Goal: Task Accomplishment & Management: Use online tool/utility

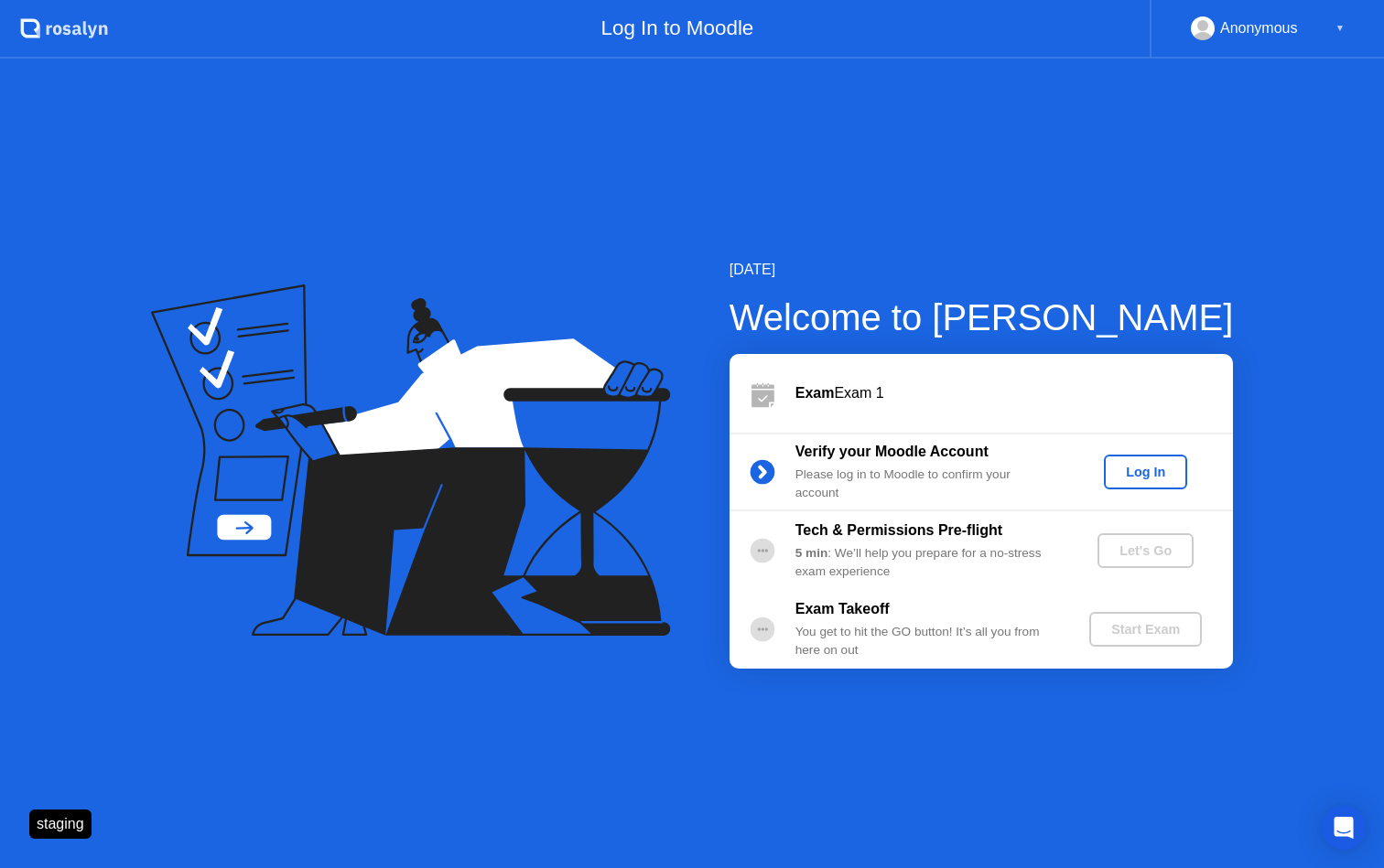
click at [1162, 476] on div "Log In" at bounding box center [1146, 472] width 68 height 15
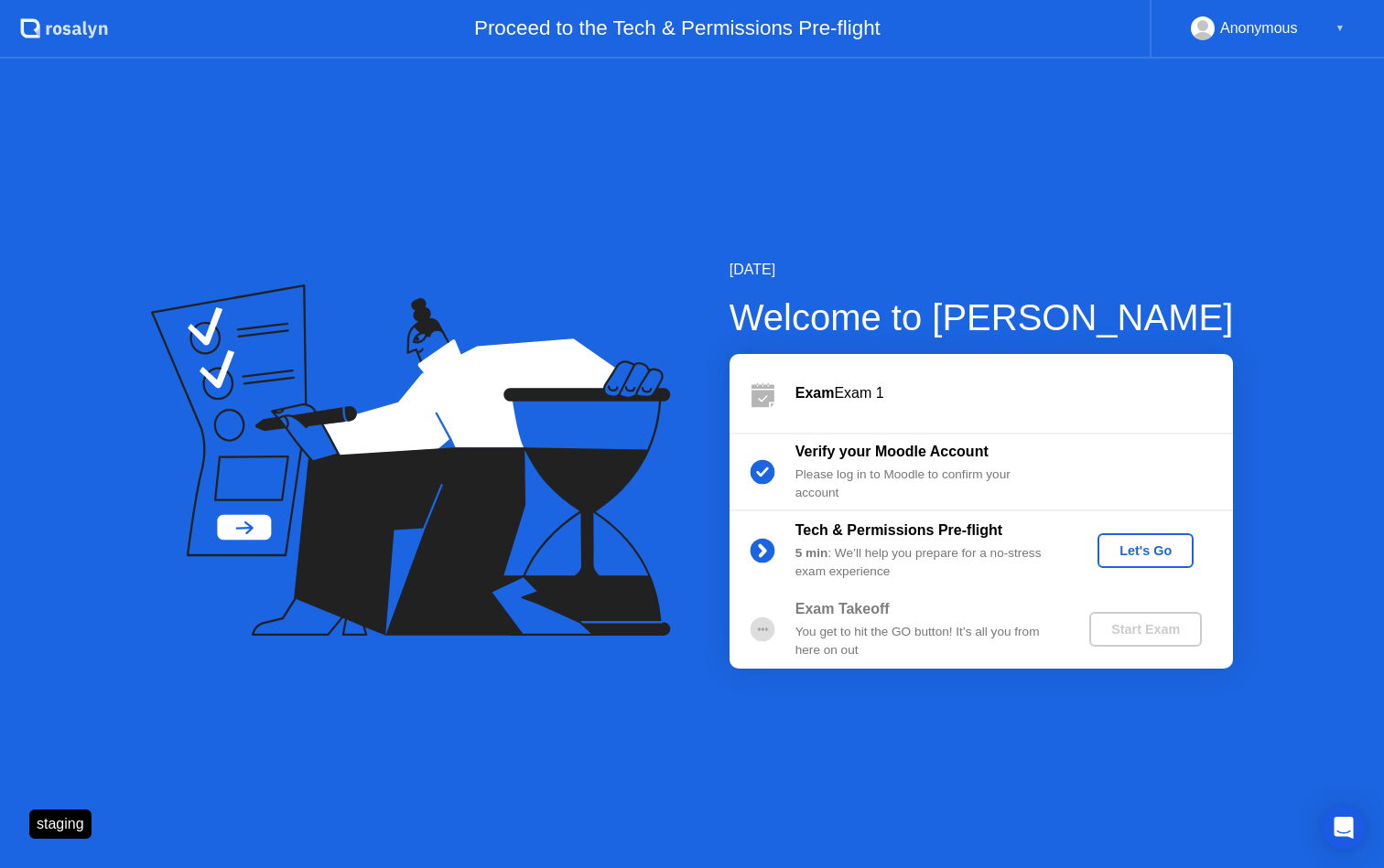
click at [1111, 557] on div "Let's Go" at bounding box center [1146, 551] width 81 height 15
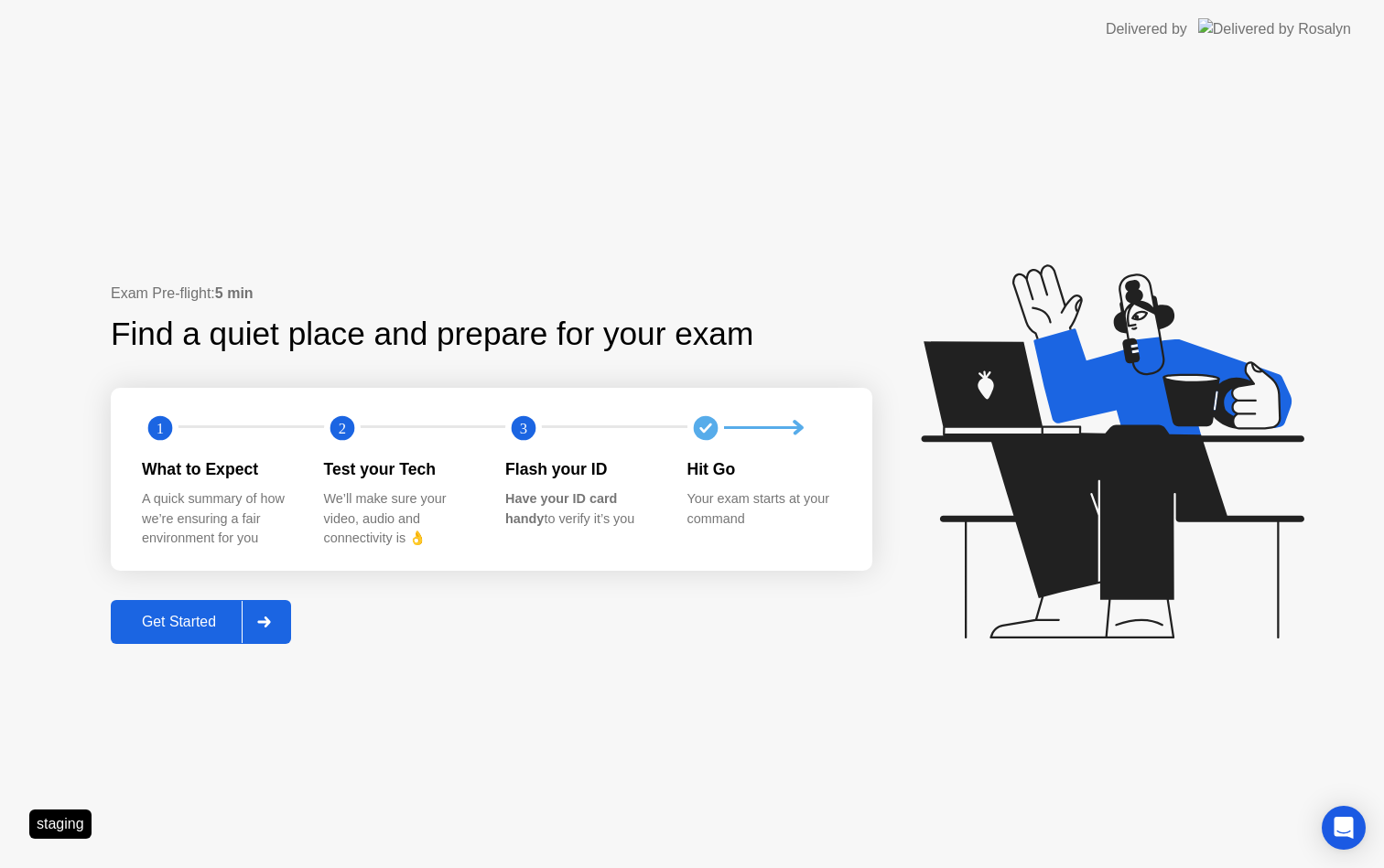
click at [233, 627] on div "Get Started" at bounding box center [179, 622] width 126 height 17
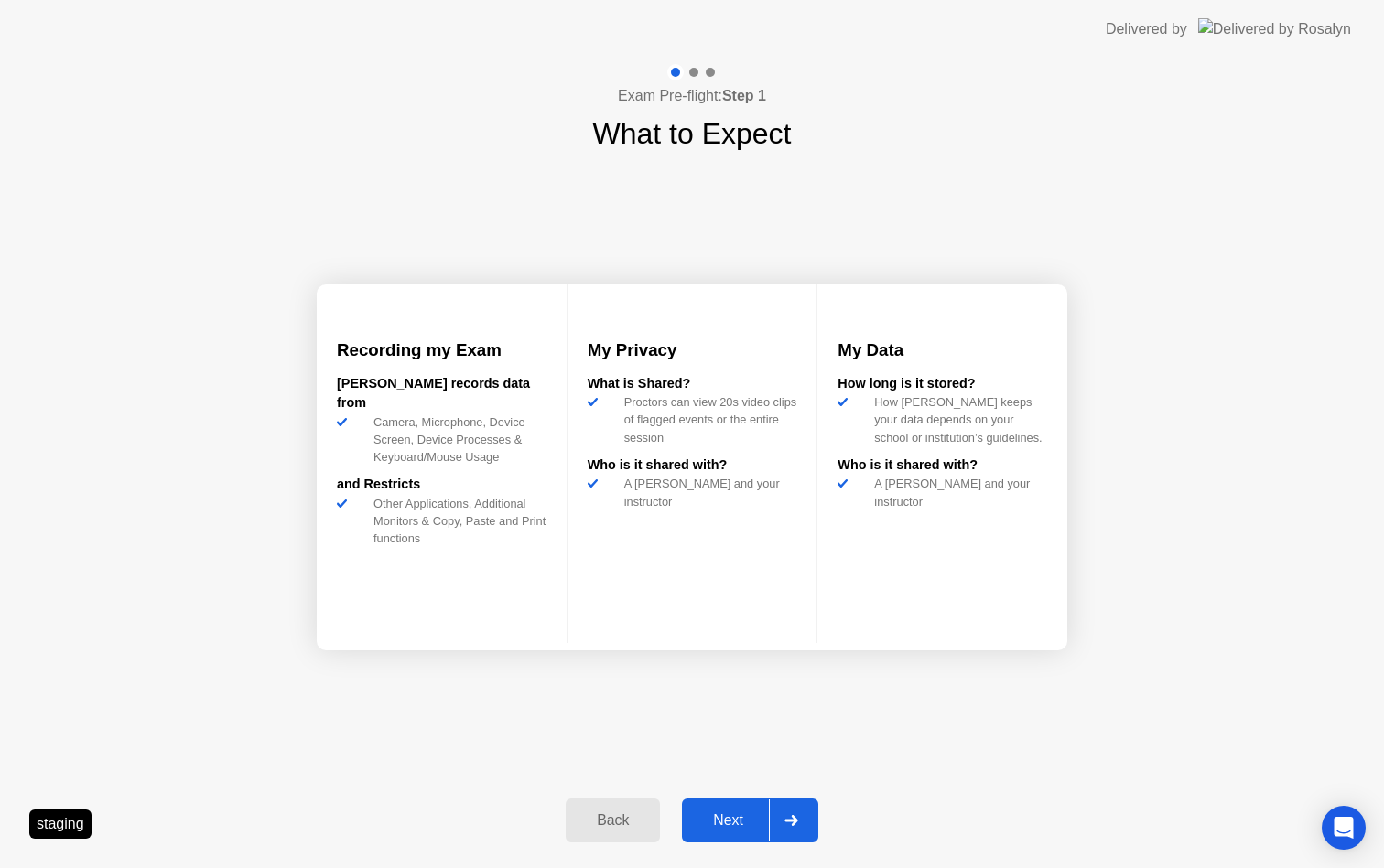
click at [720, 829] on div "Next" at bounding box center [728, 821] width 81 height 17
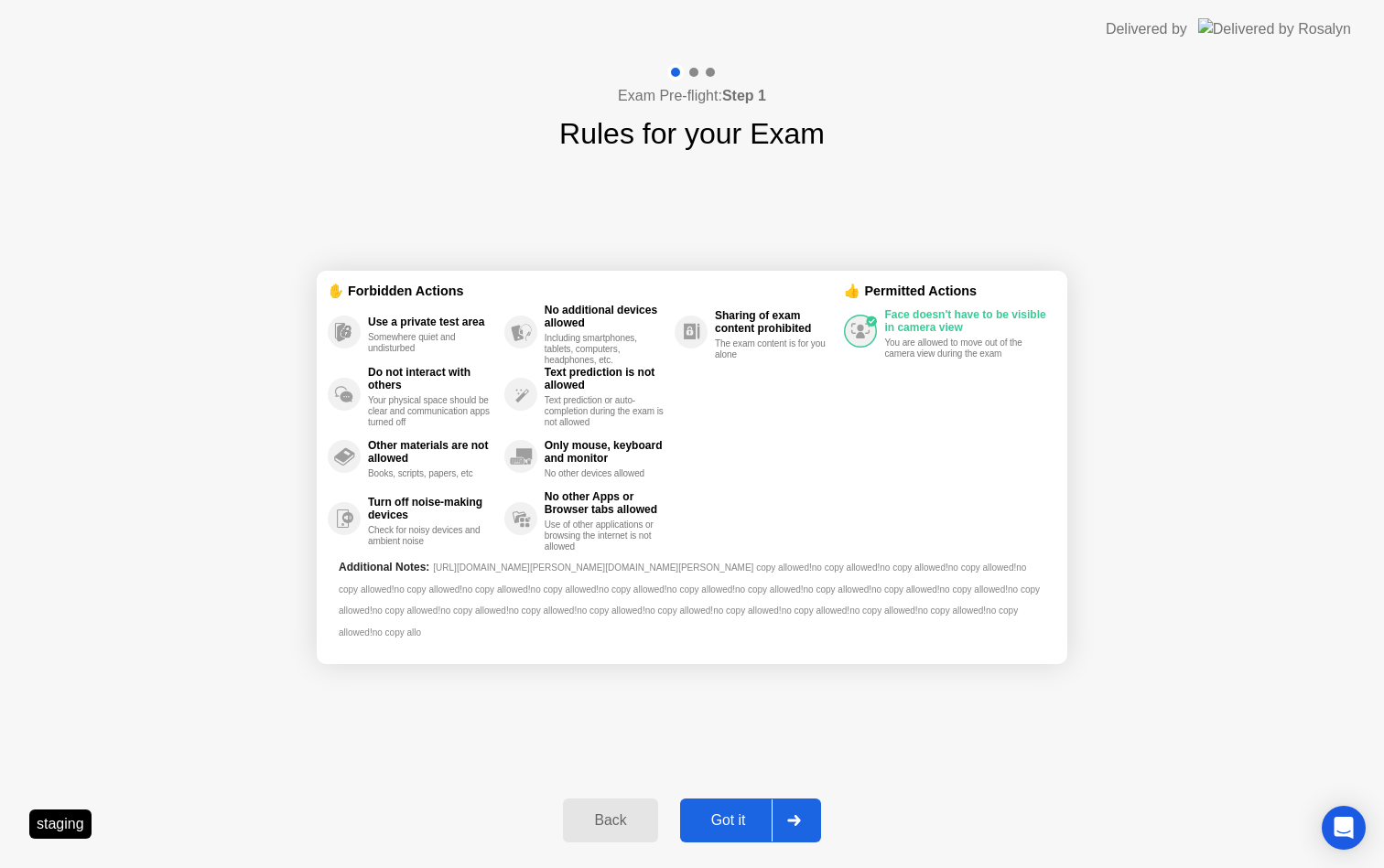
click at [756, 814] on div "Got it" at bounding box center [728, 821] width 86 height 17
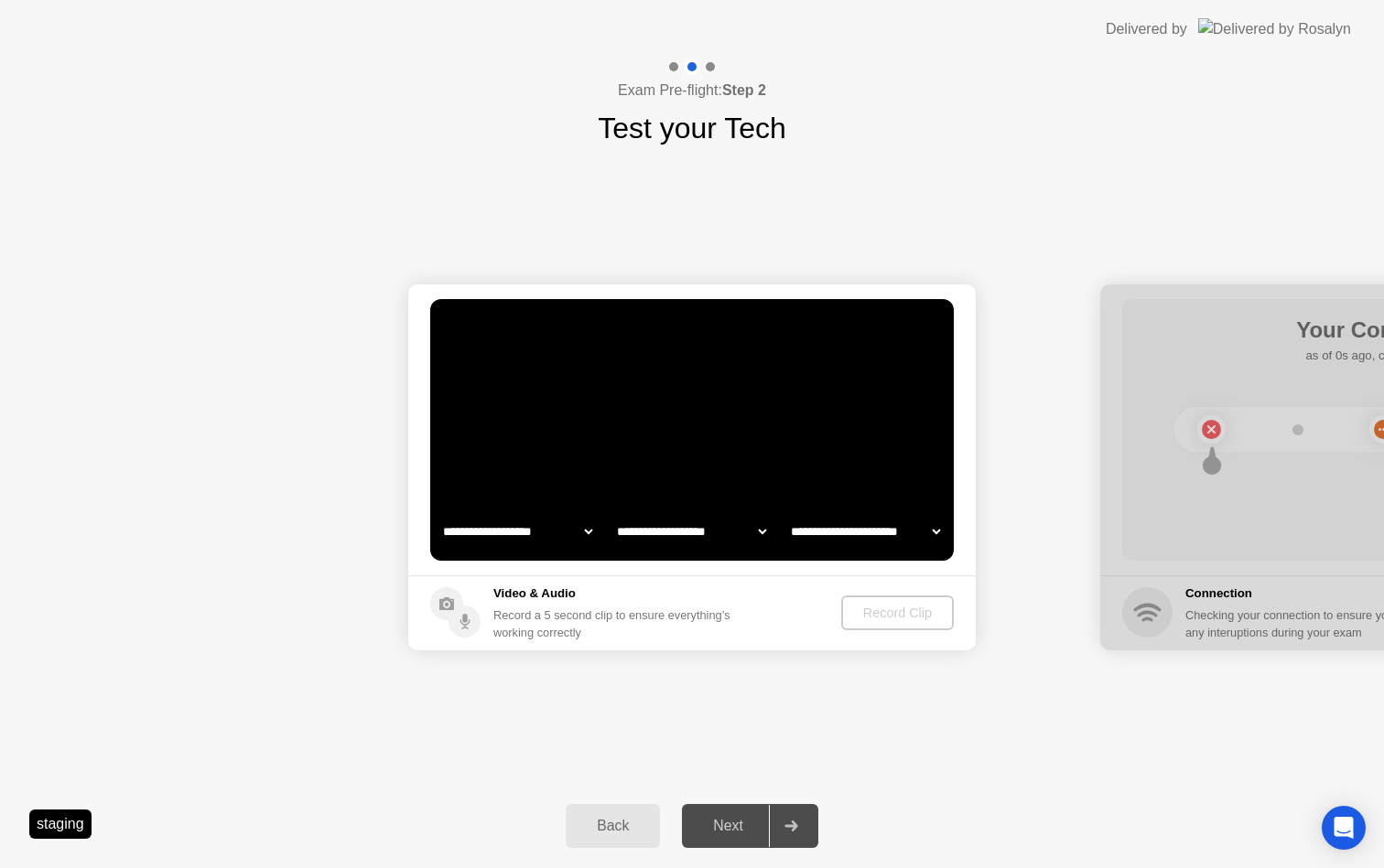
select select "**********"
select select "*******"
click at [873, 615] on div "Record Clip" at bounding box center [898, 613] width 98 height 15
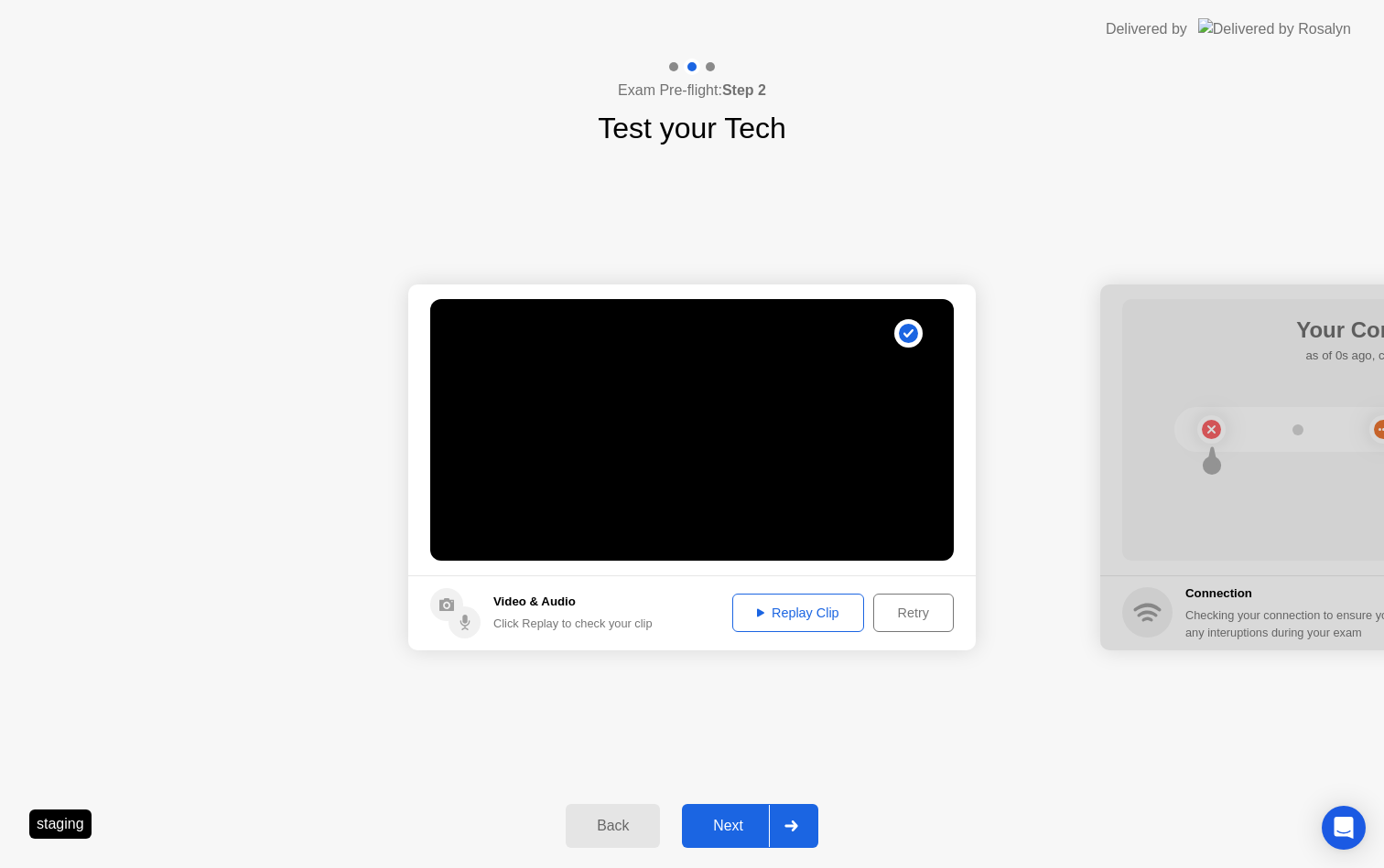
click at [737, 835] on div "Next" at bounding box center [728, 826] width 81 height 17
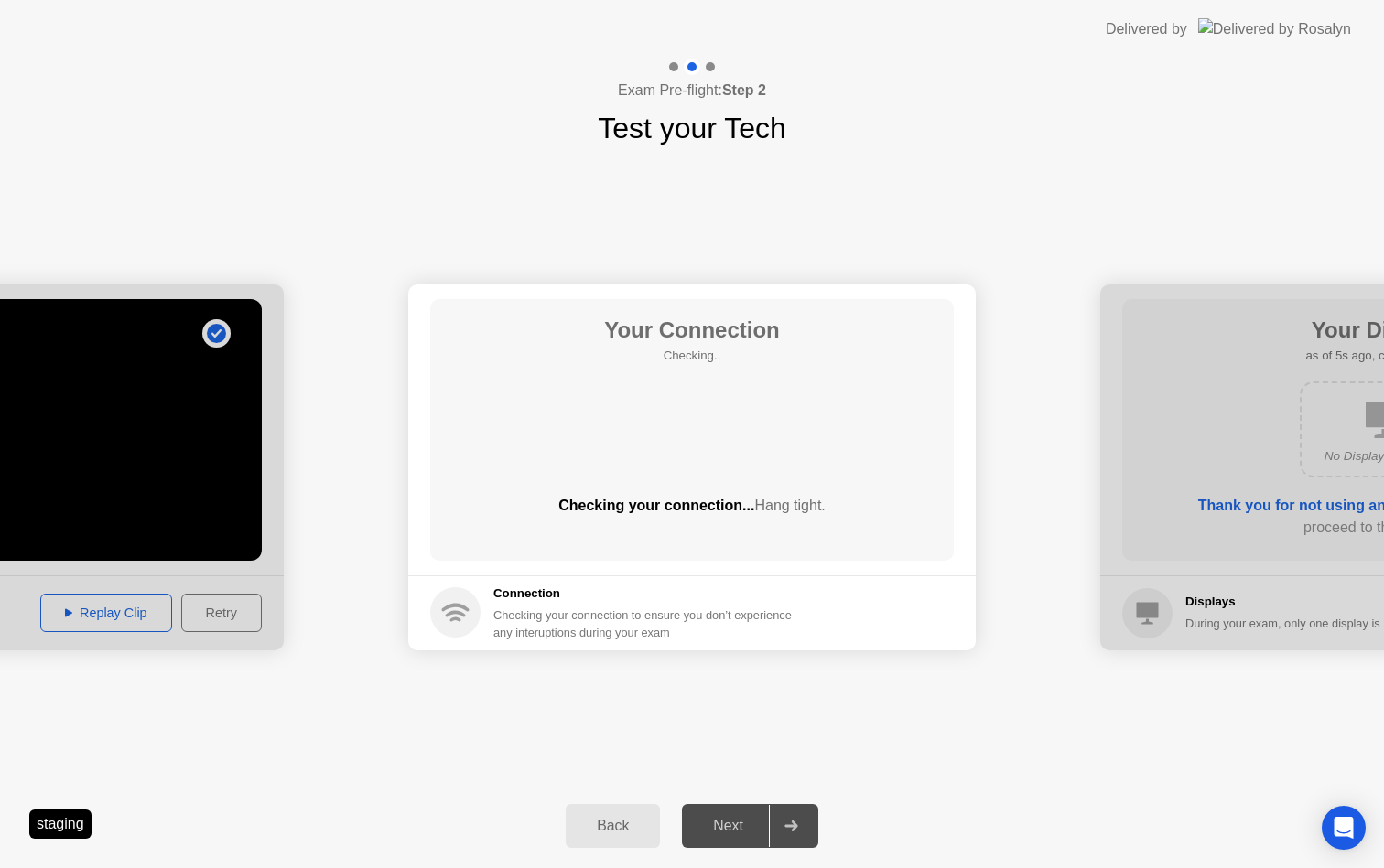
click at [849, 606] on footer "Connection Checking your connection to ensure you don’t experience any interupt…" at bounding box center [692, 612] width 567 height 75
click at [693, 502] on div "Checking your connection... Hang tight." at bounding box center [692, 506] width 524 height 22
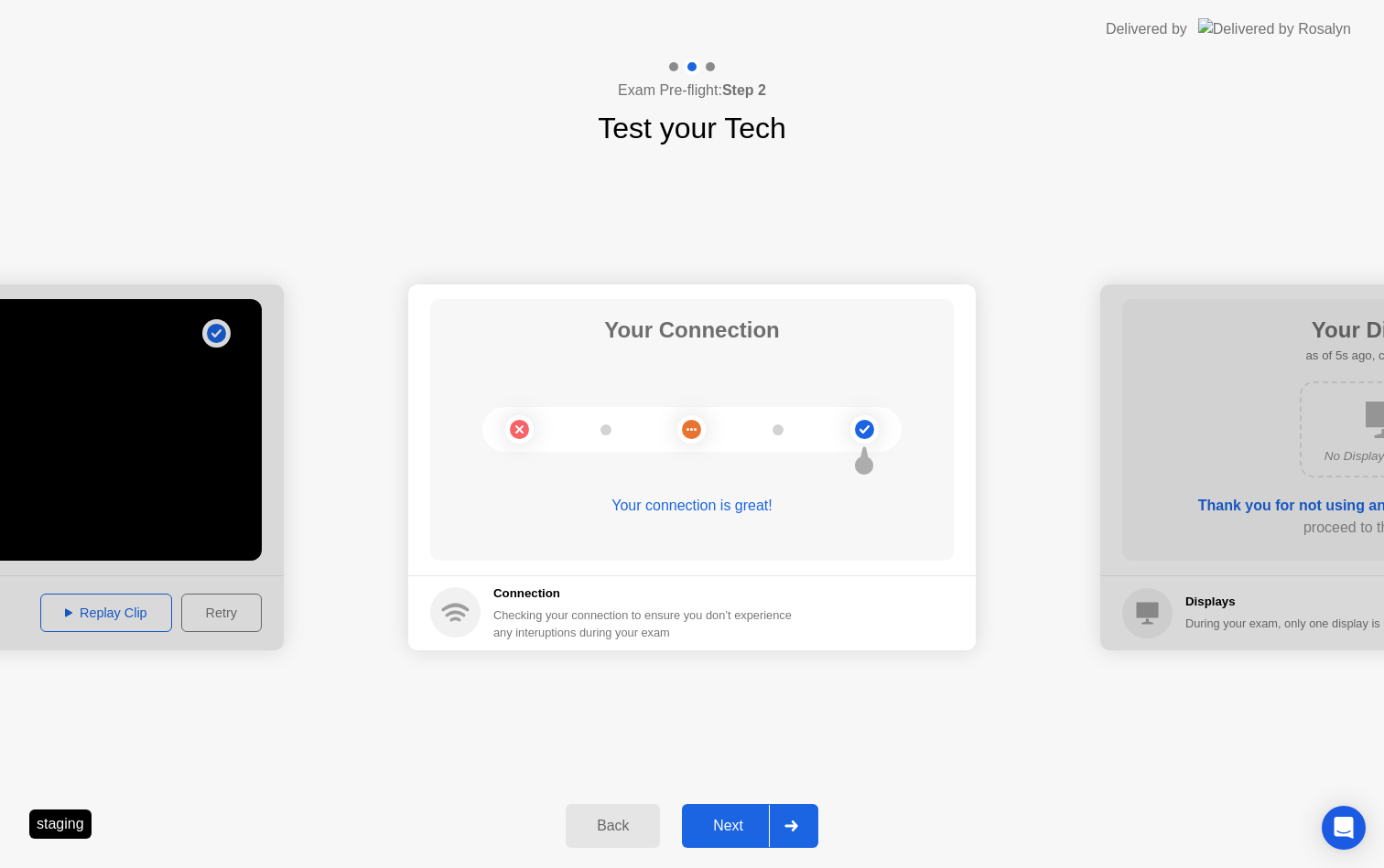
click at [723, 828] on div "Next" at bounding box center [728, 826] width 81 height 17
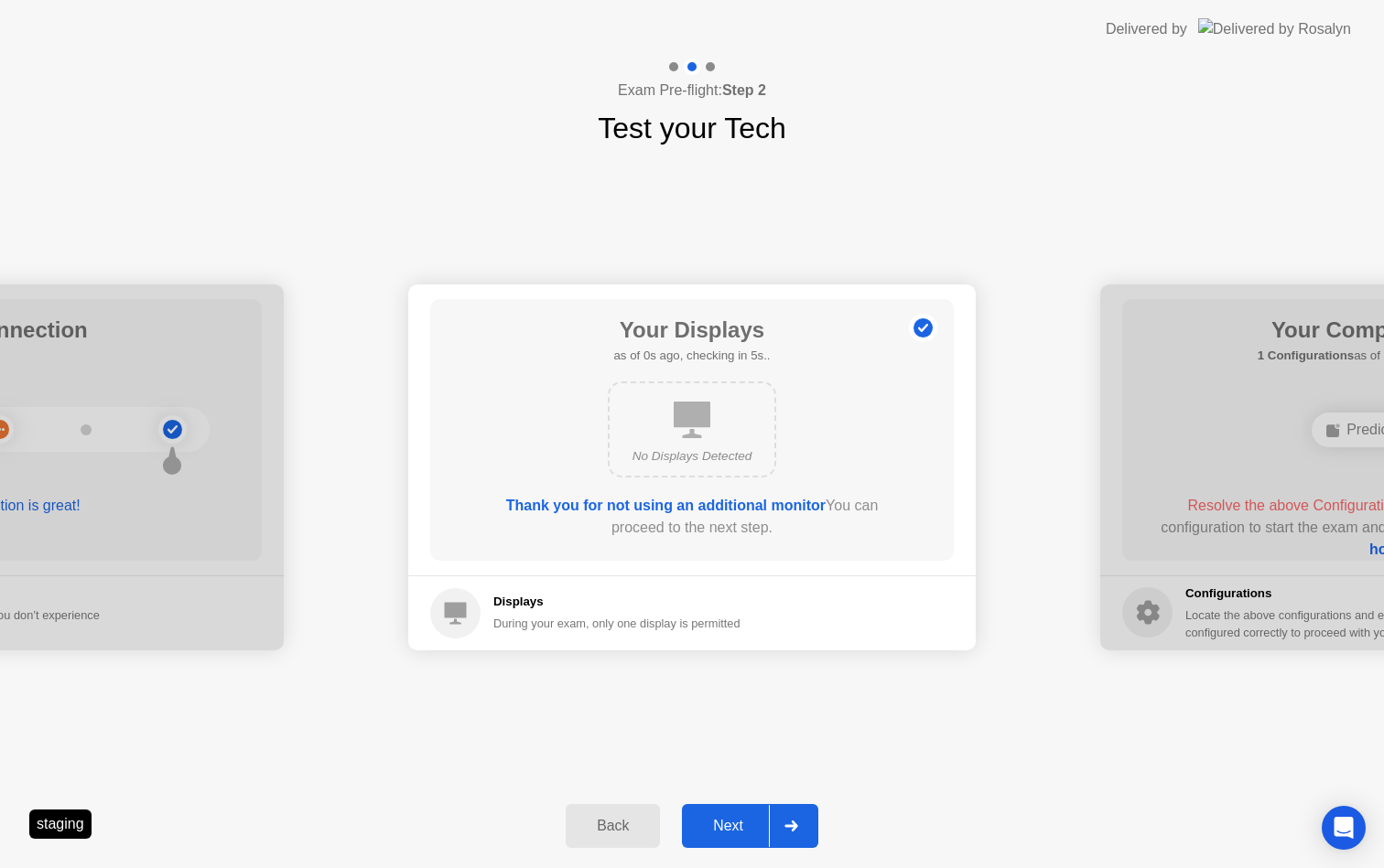
click at [723, 828] on div "Next" at bounding box center [728, 826] width 81 height 17
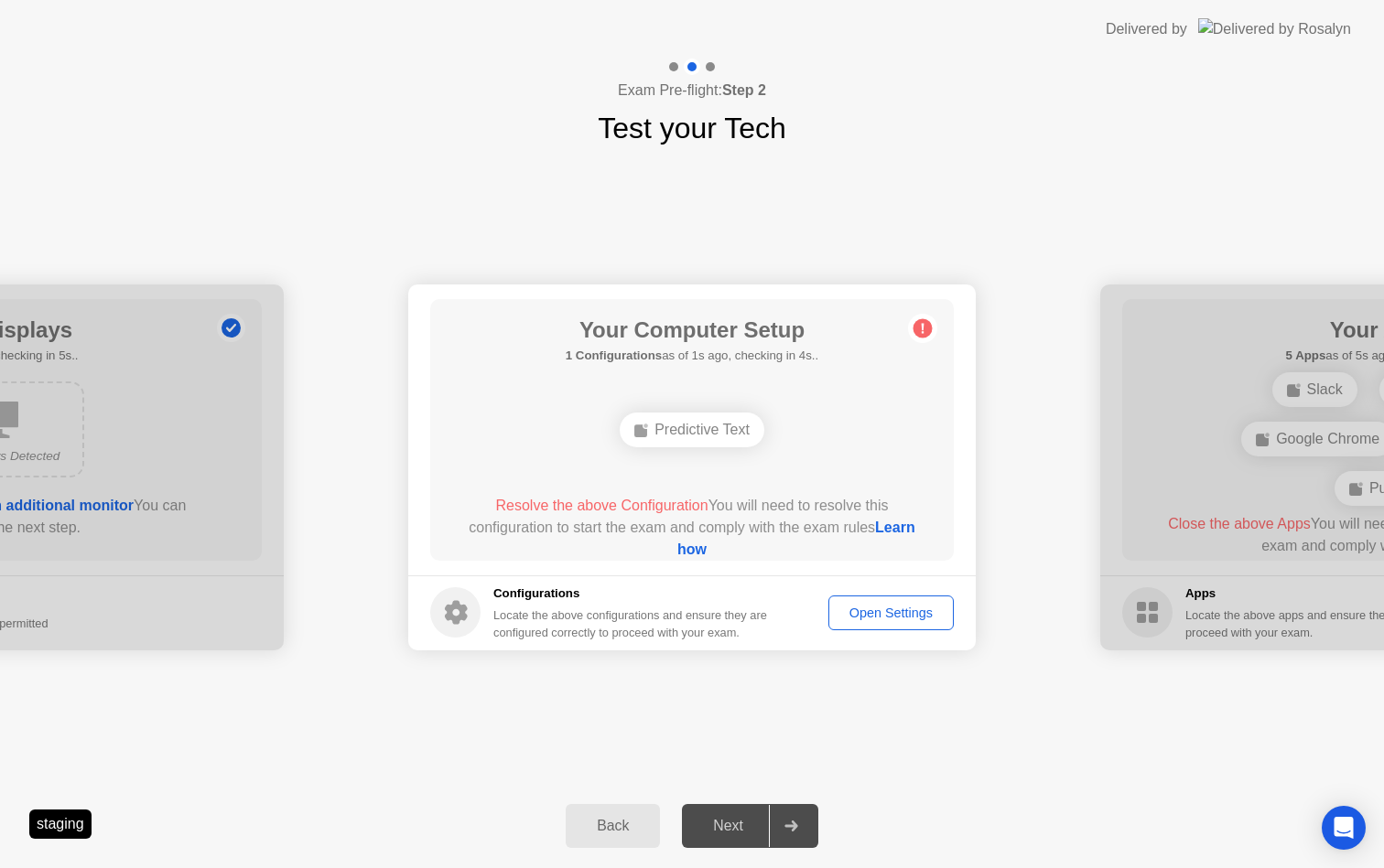
click at [868, 611] on div "Open Settings" at bounding box center [892, 613] width 113 height 15
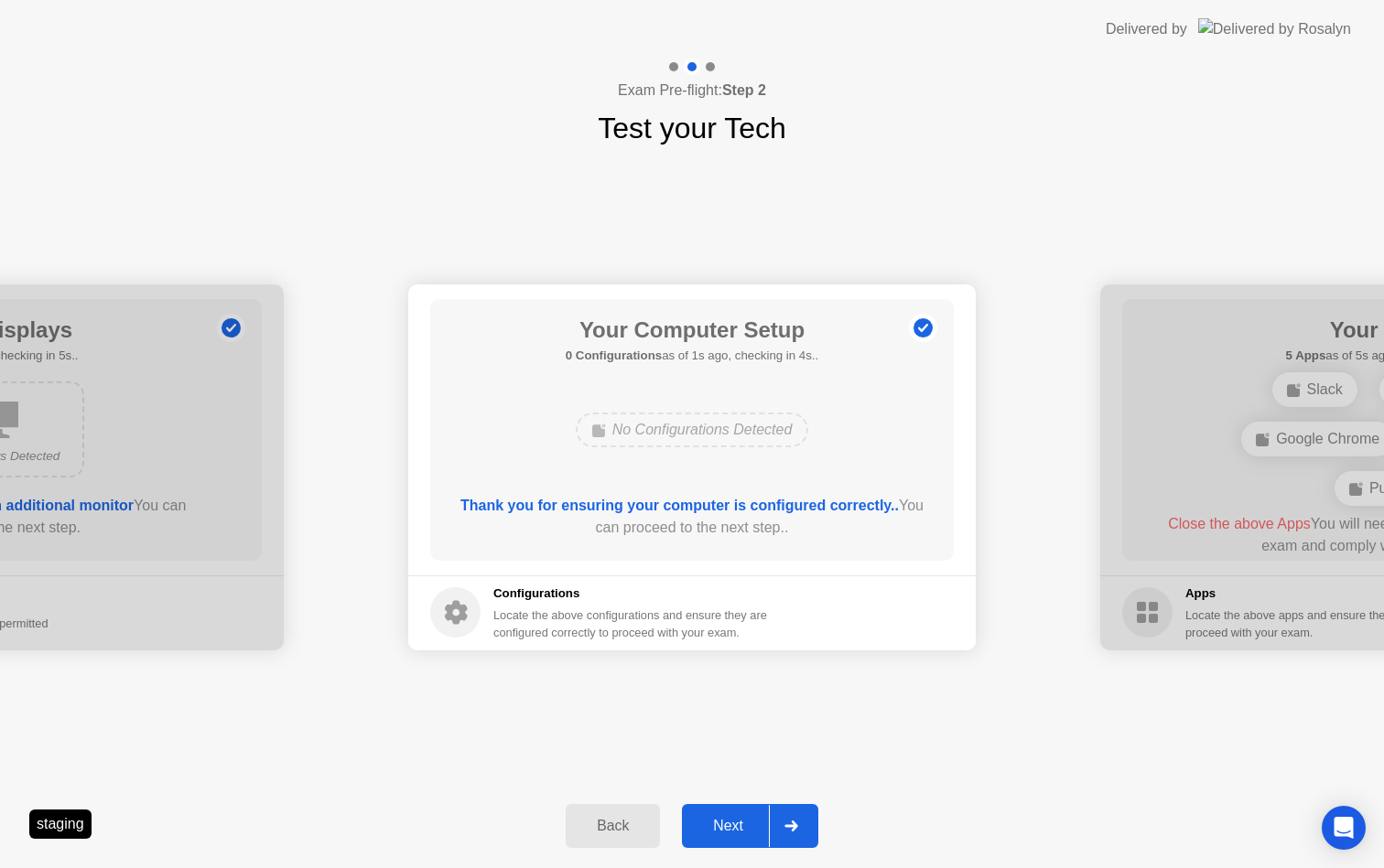
click at [724, 826] on div "Next" at bounding box center [728, 826] width 81 height 17
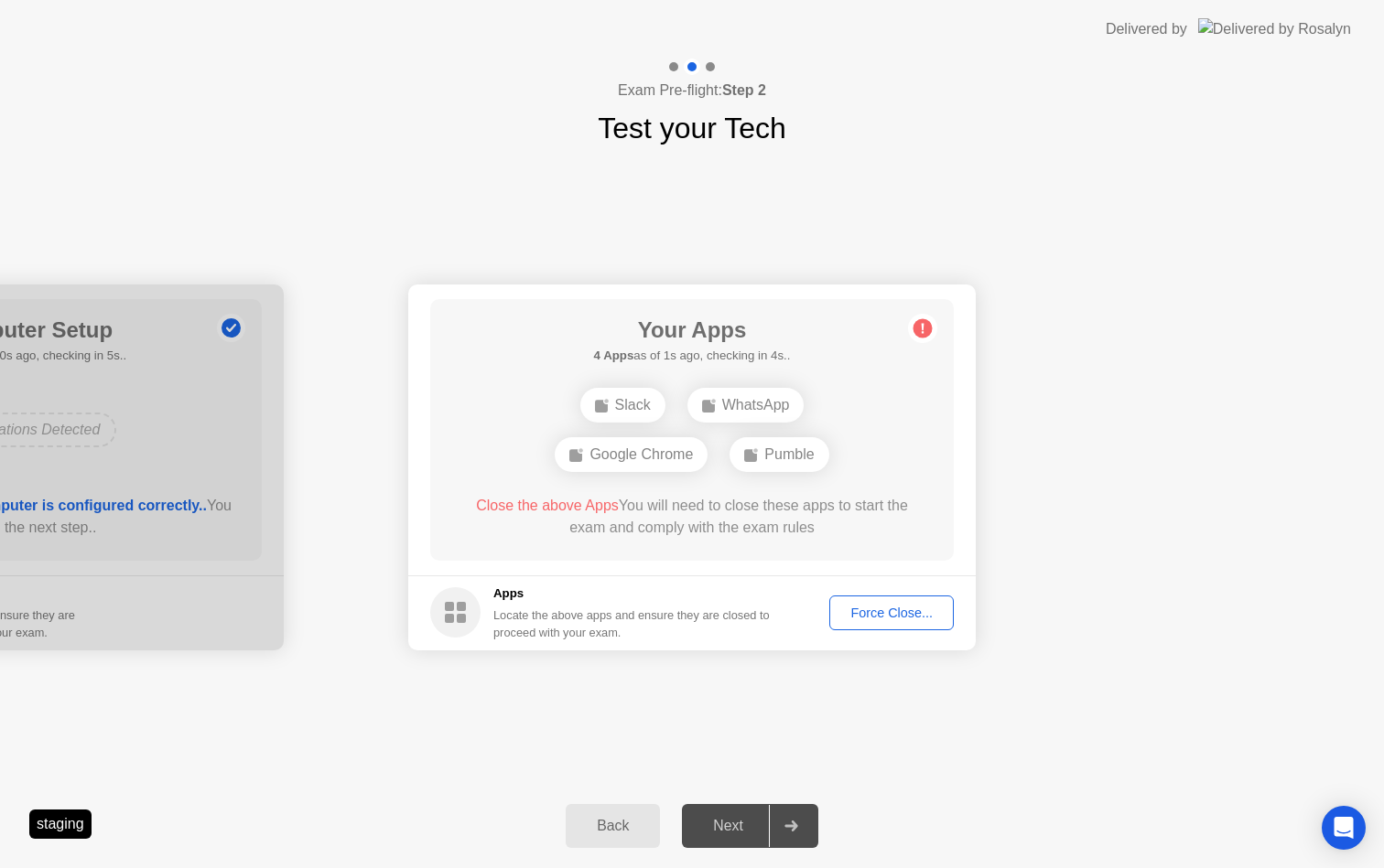
click at [900, 614] on div "Force Close..." at bounding box center [892, 613] width 112 height 15
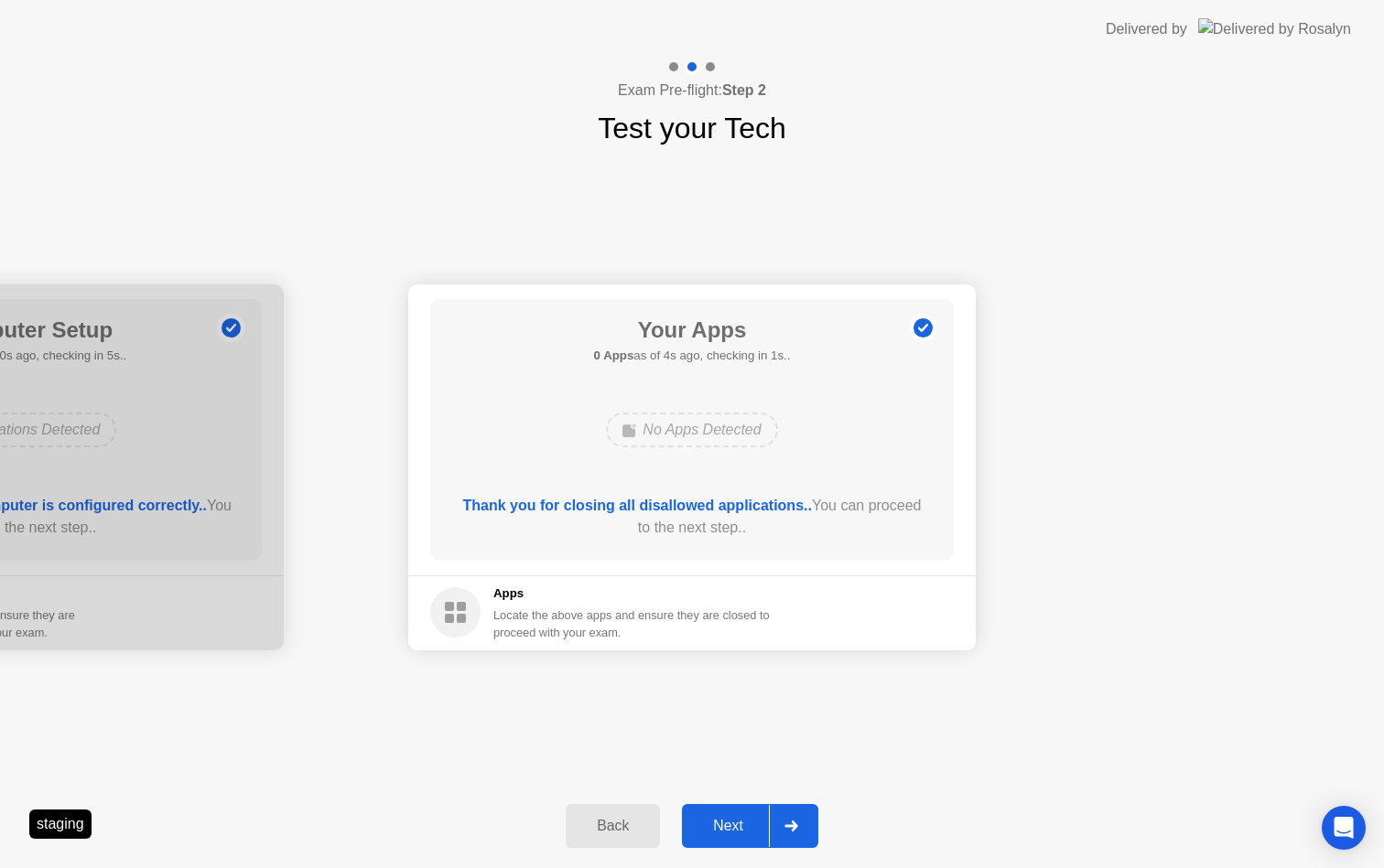
click at [727, 830] on div "Next" at bounding box center [728, 826] width 81 height 17
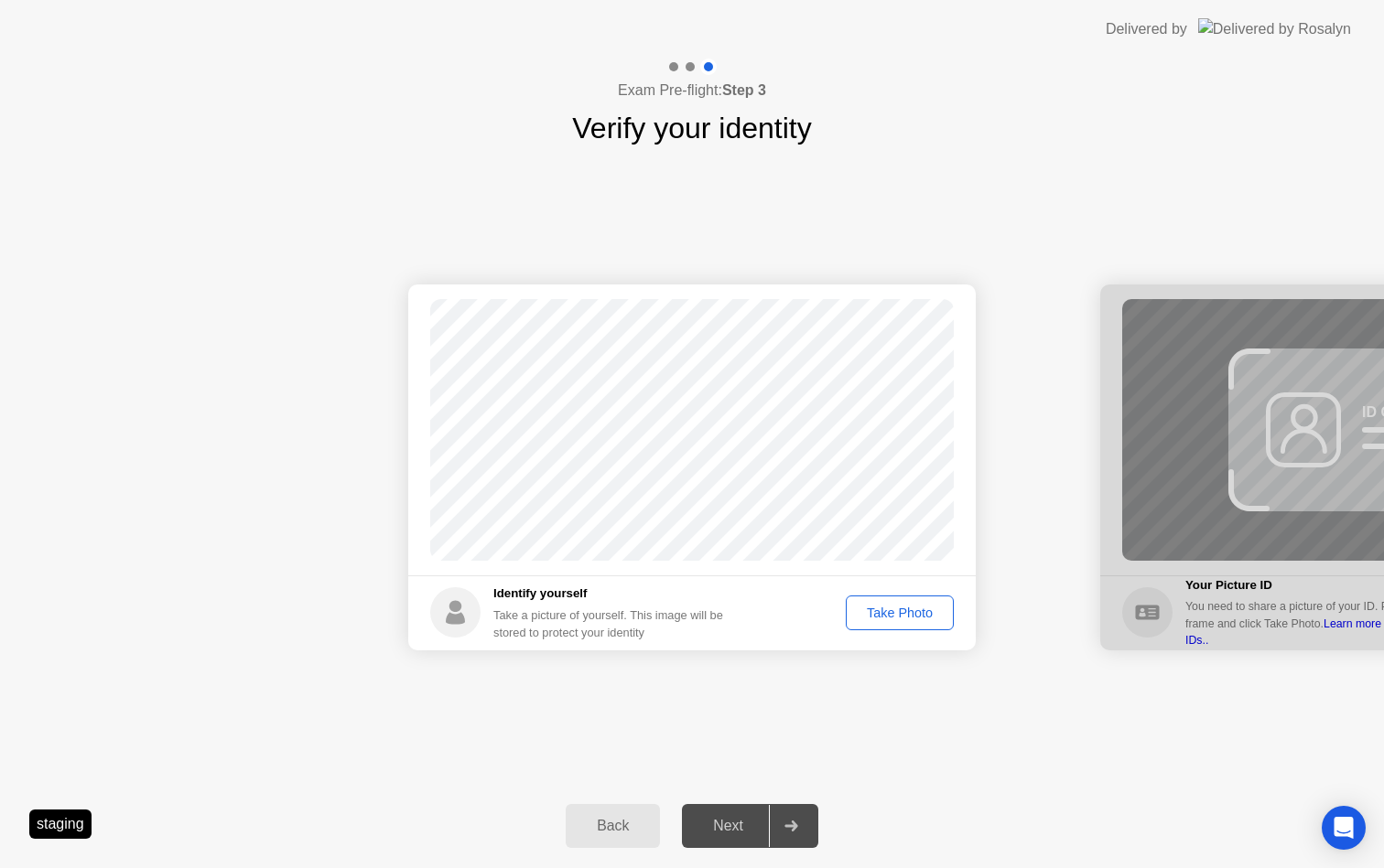
click at [901, 614] on div "Take Photo" at bounding box center [899, 613] width 95 height 15
click at [746, 828] on div "Next" at bounding box center [728, 826] width 81 height 17
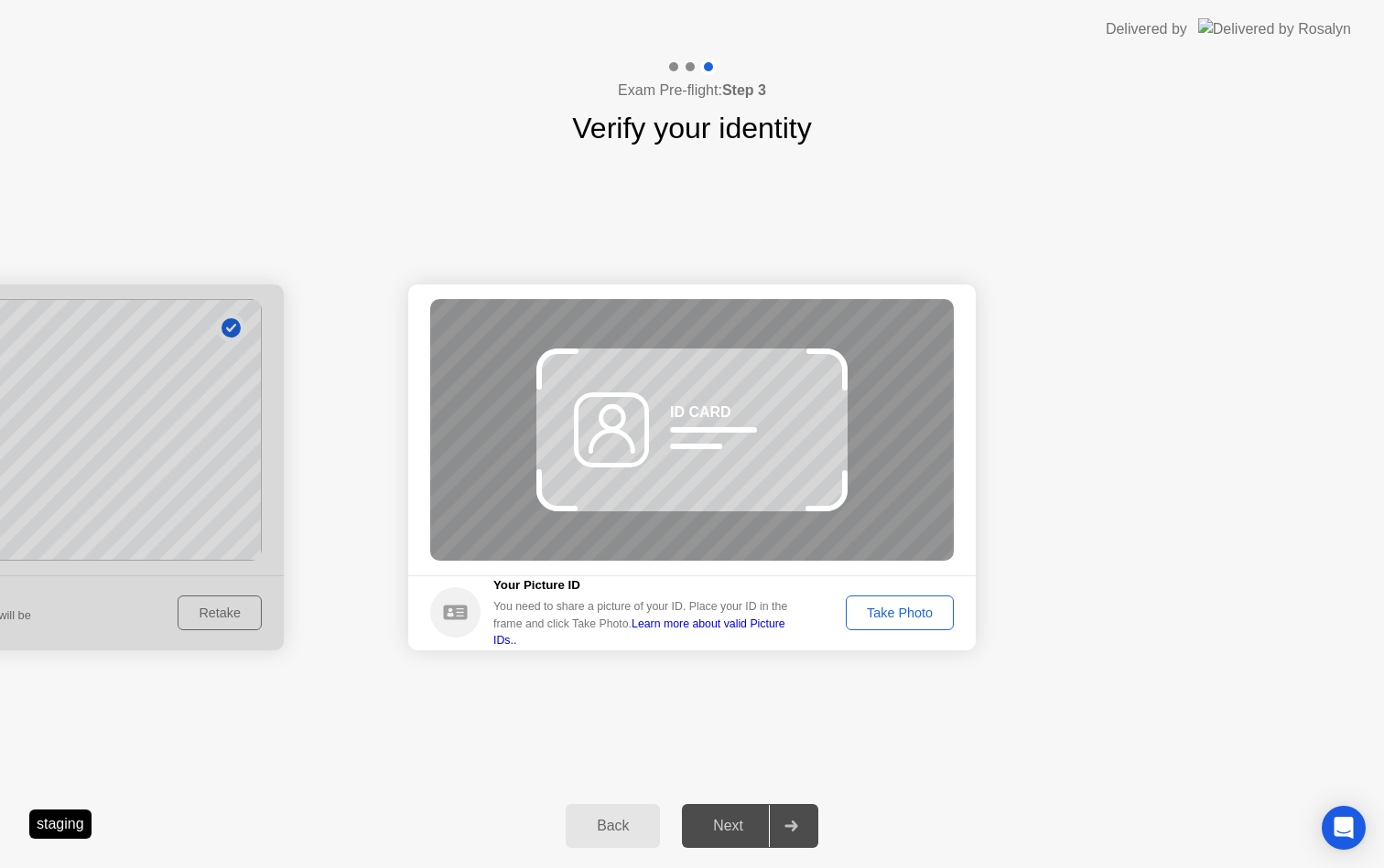
click at [868, 626] on button "Take Photo" at bounding box center [899, 613] width 108 height 35
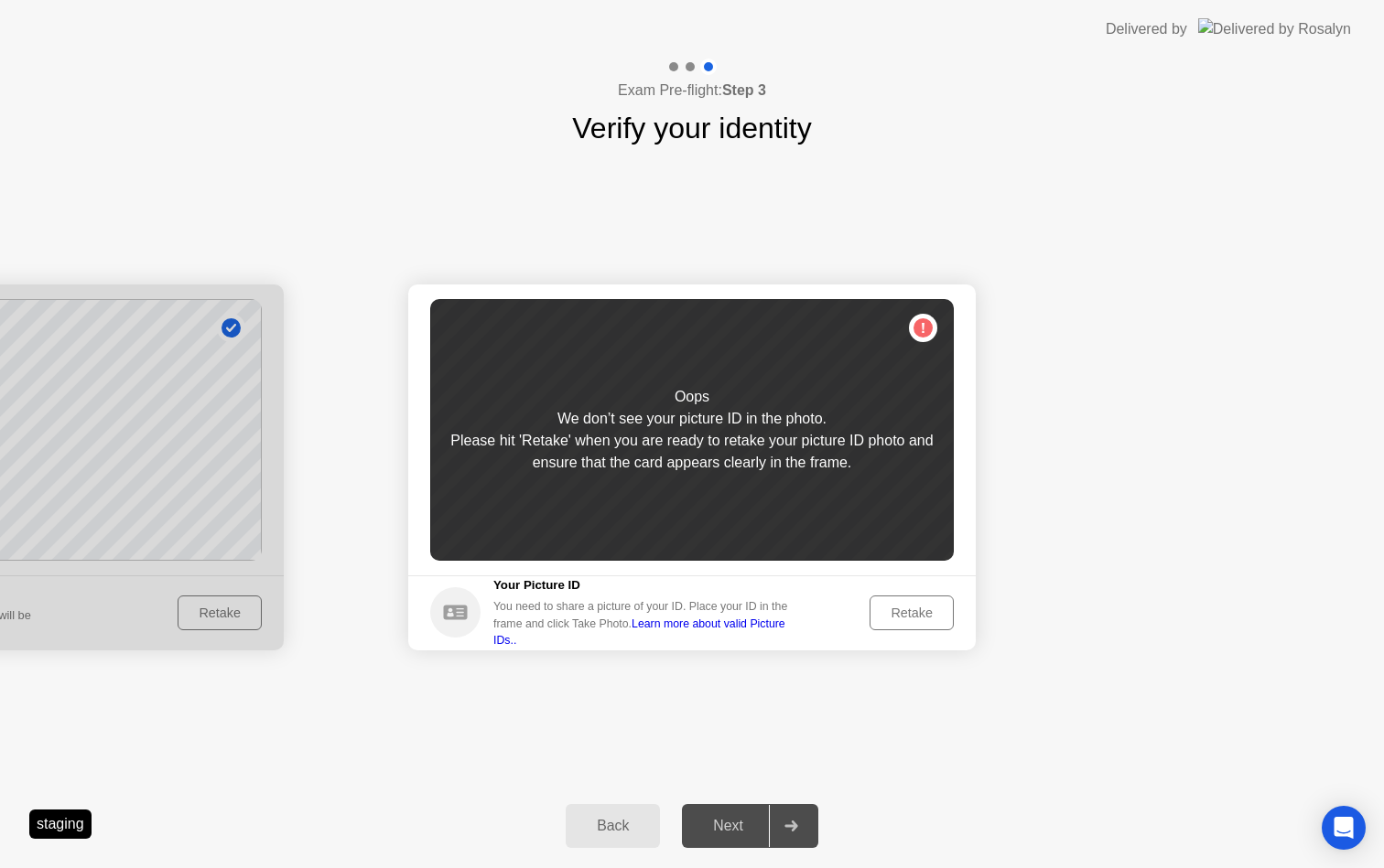
click at [938, 609] on div "Retake" at bounding box center [911, 613] width 71 height 15
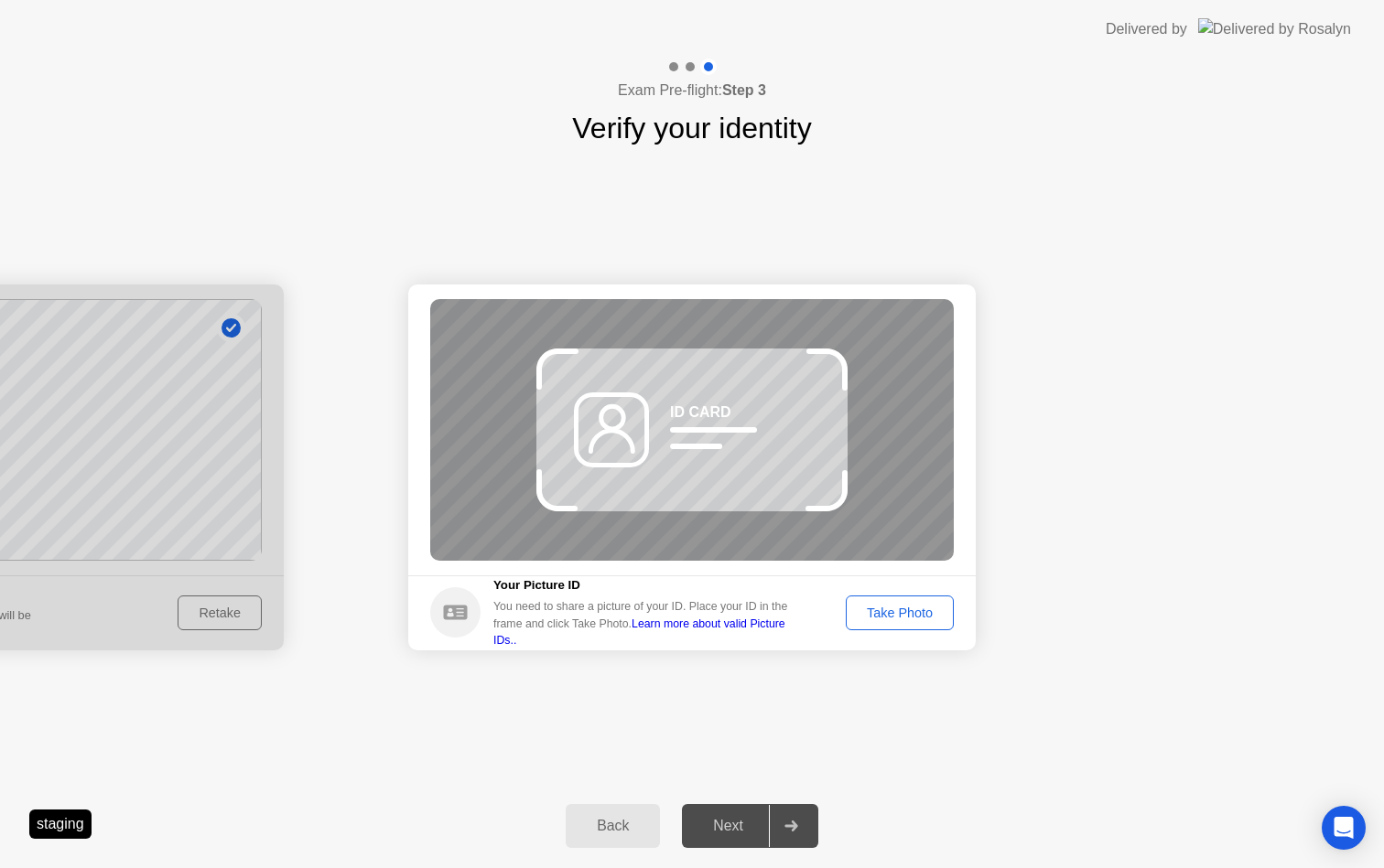
click at [938, 609] on div "Take Photo" at bounding box center [899, 613] width 95 height 15
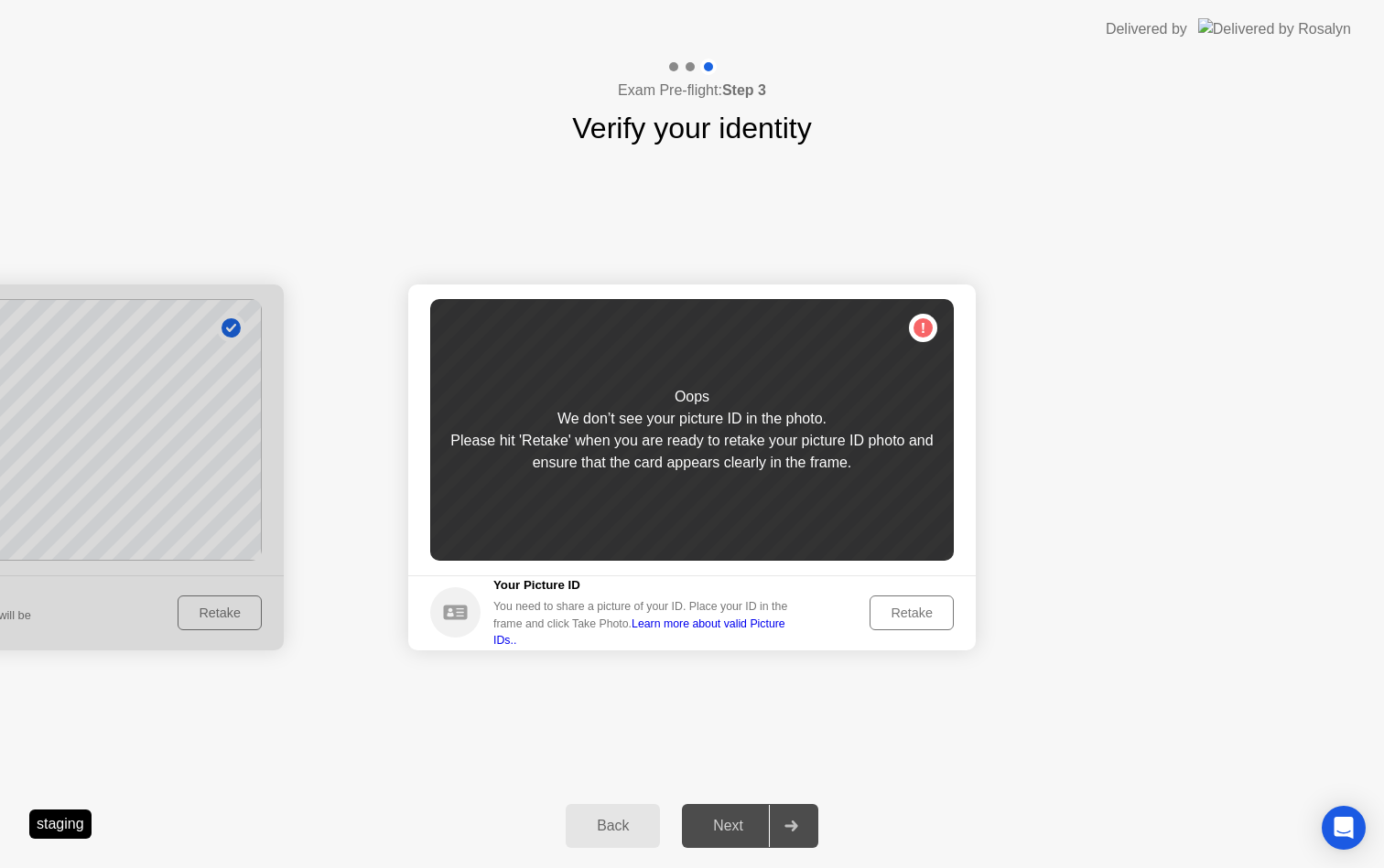
click at [915, 613] on div "Retake" at bounding box center [911, 613] width 71 height 15
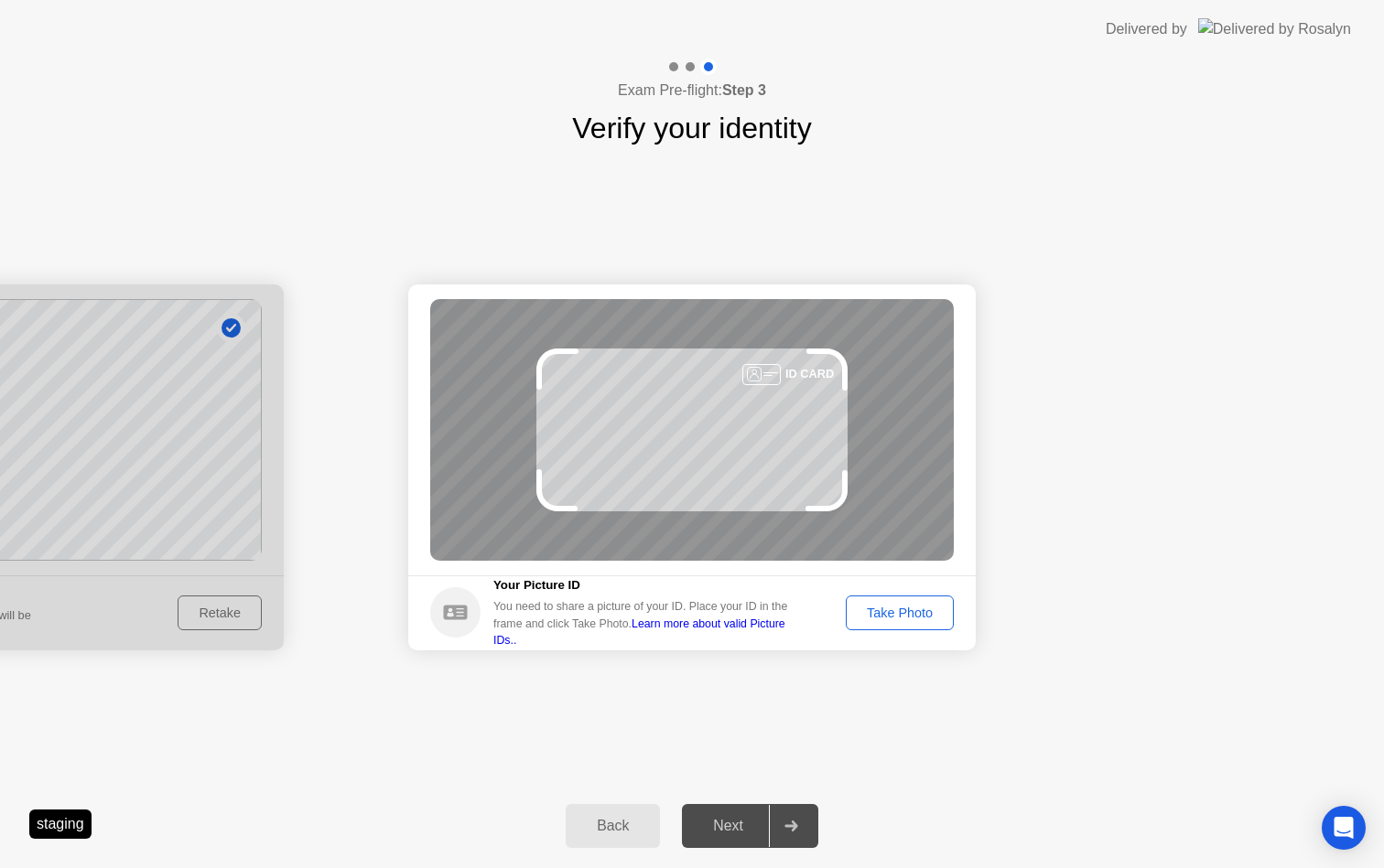
click at [915, 613] on div "Take Photo" at bounding box center [899, 613] width 95 height 15
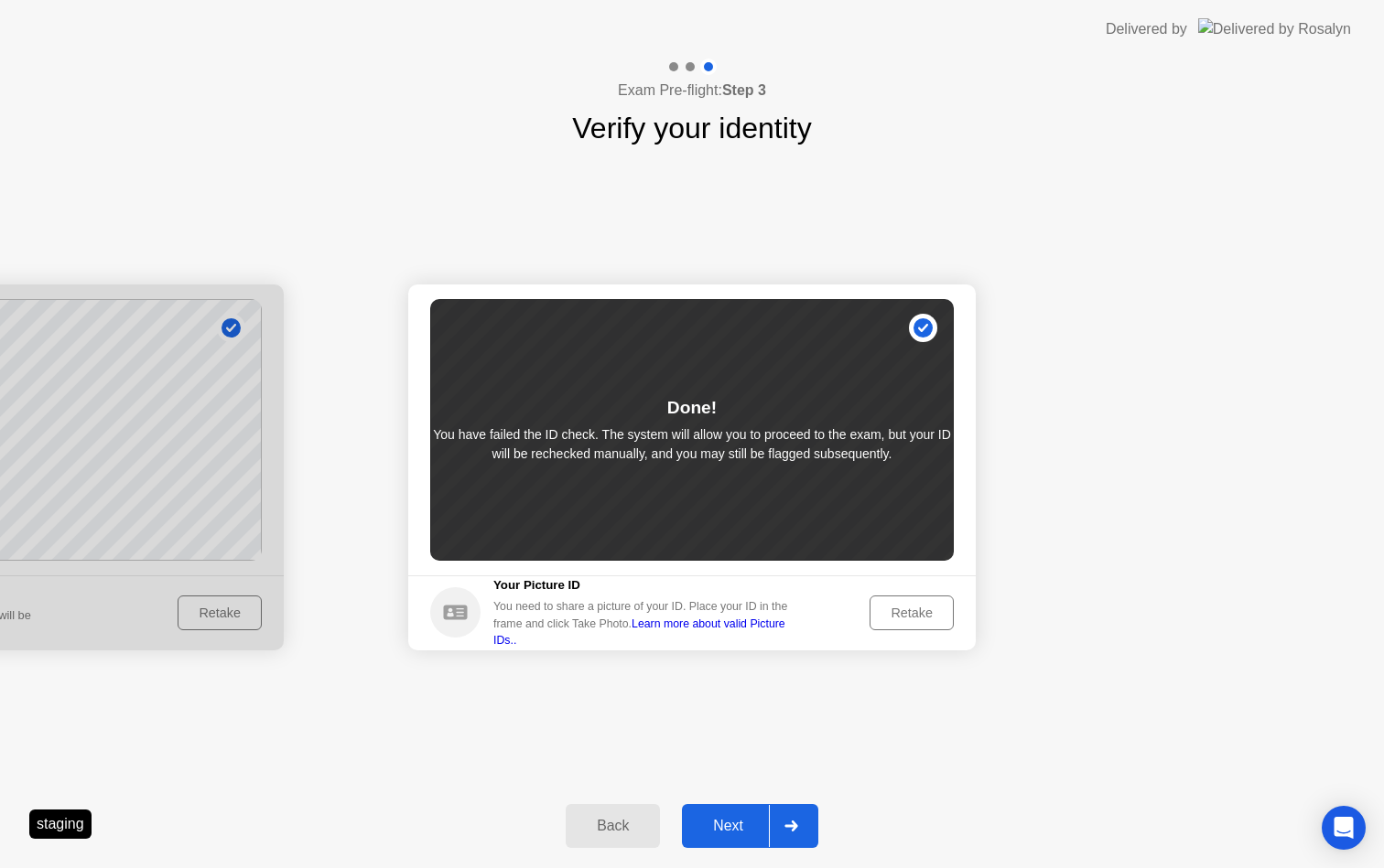
click at [735, 826] on div "Next" at bounding box center [728, 826] width 81 height 17
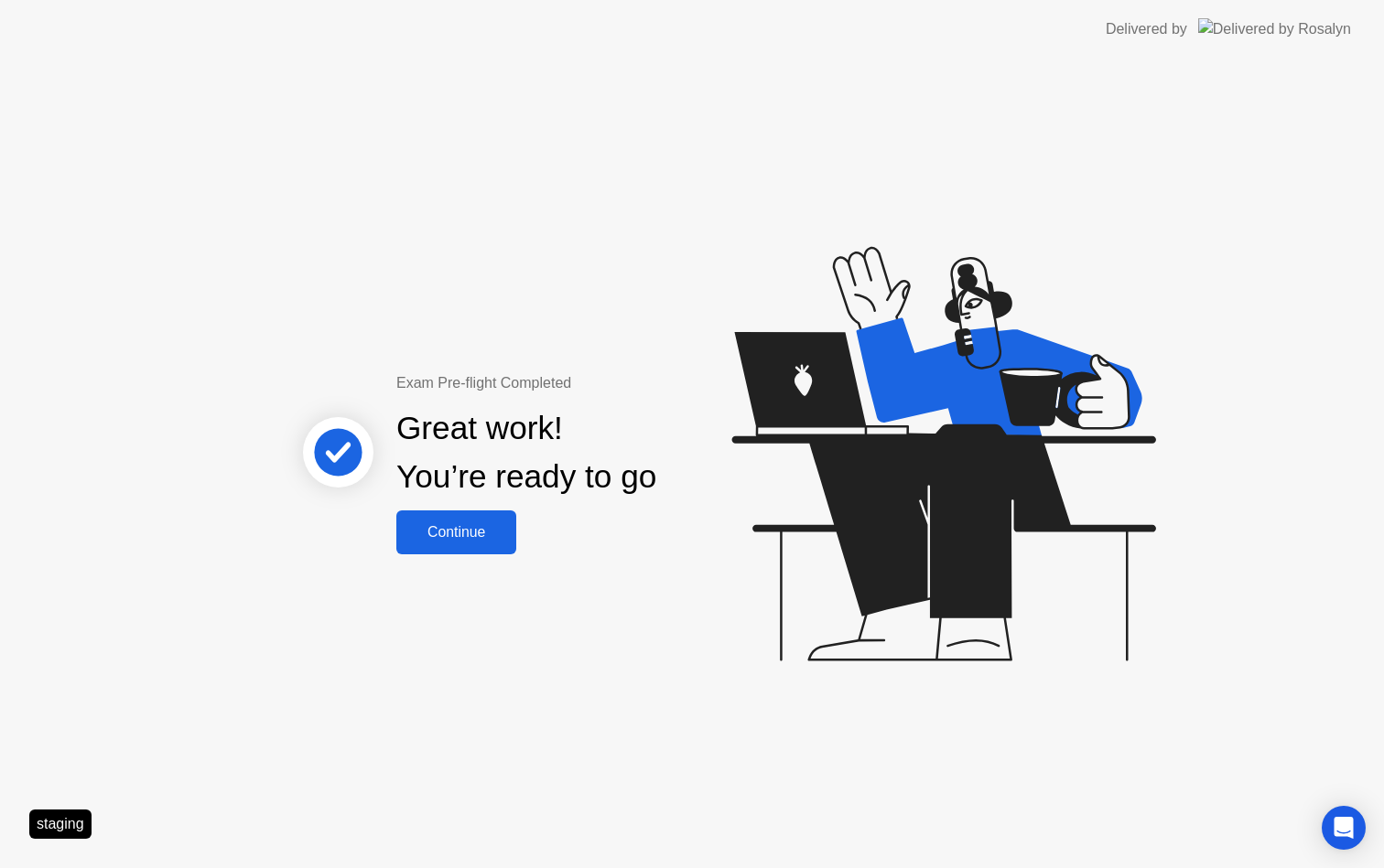
click at [465, 541] on div "Continue" at bounding box center [456, 533] width 109 height 17
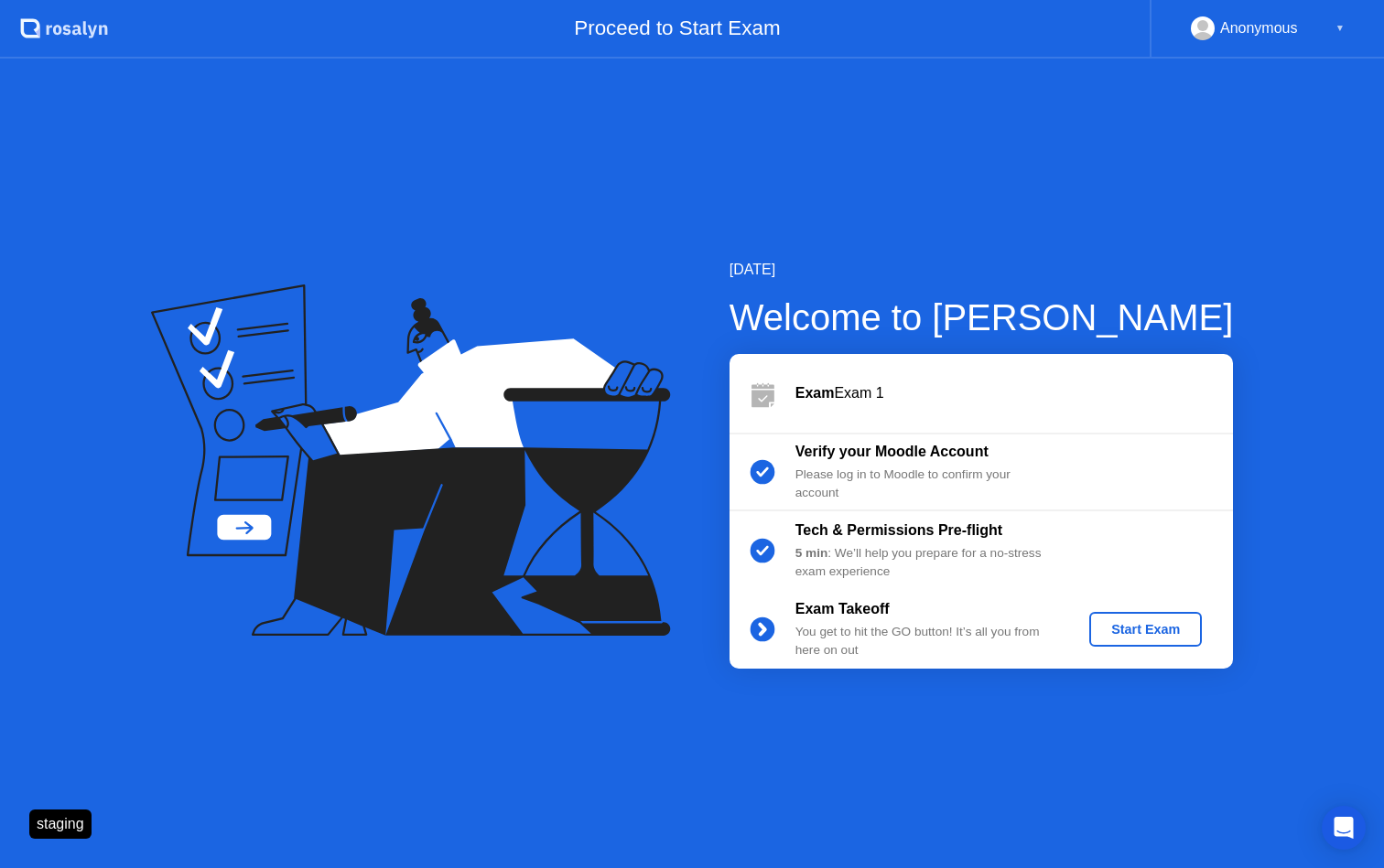
click at [1118, 625] on div "Start Exam" at bounding box center [1146, 630] width 98 height 15
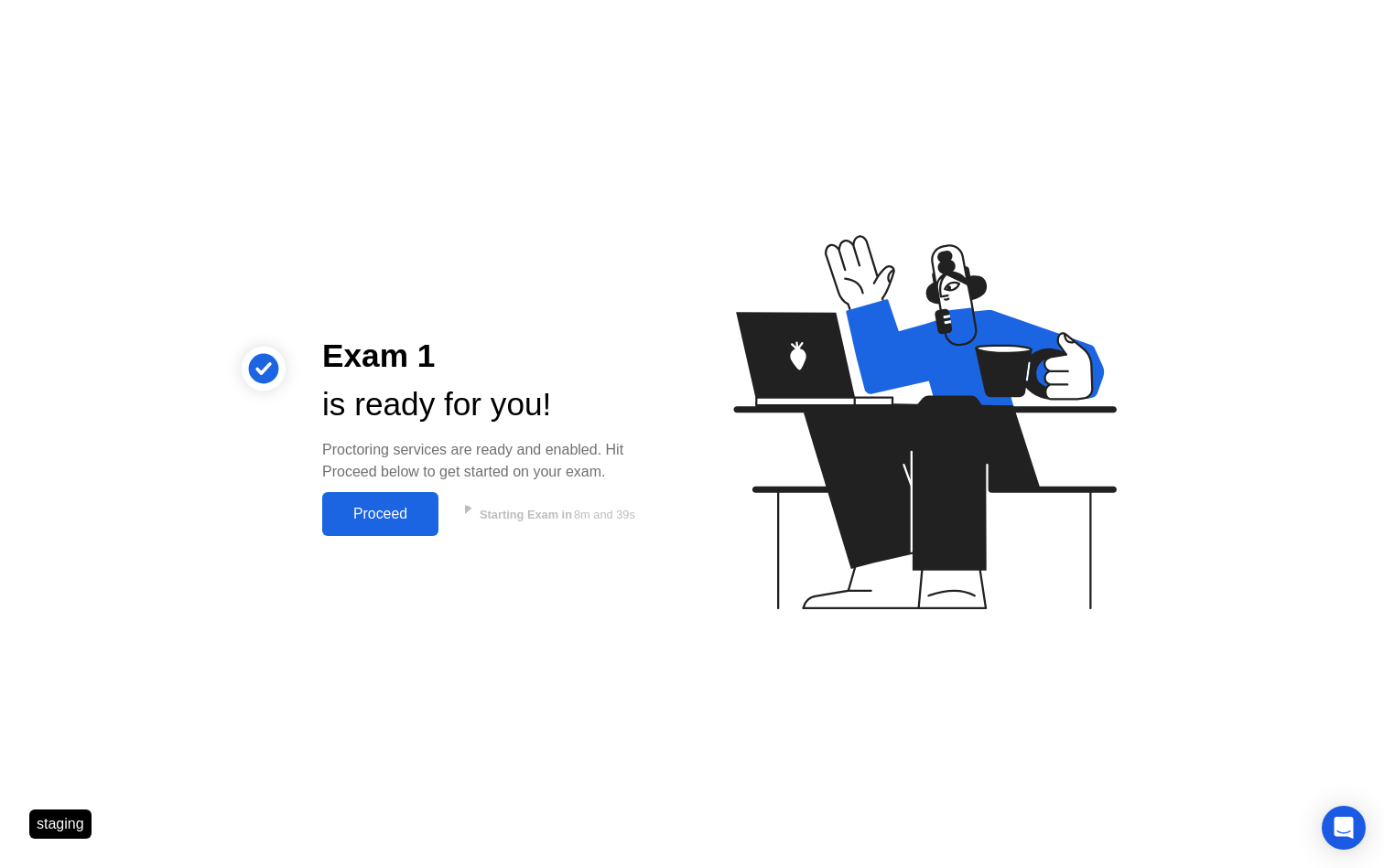
click at [374, 520] on div "Proceed" at bounding box center [381, 514] width 105 height 17
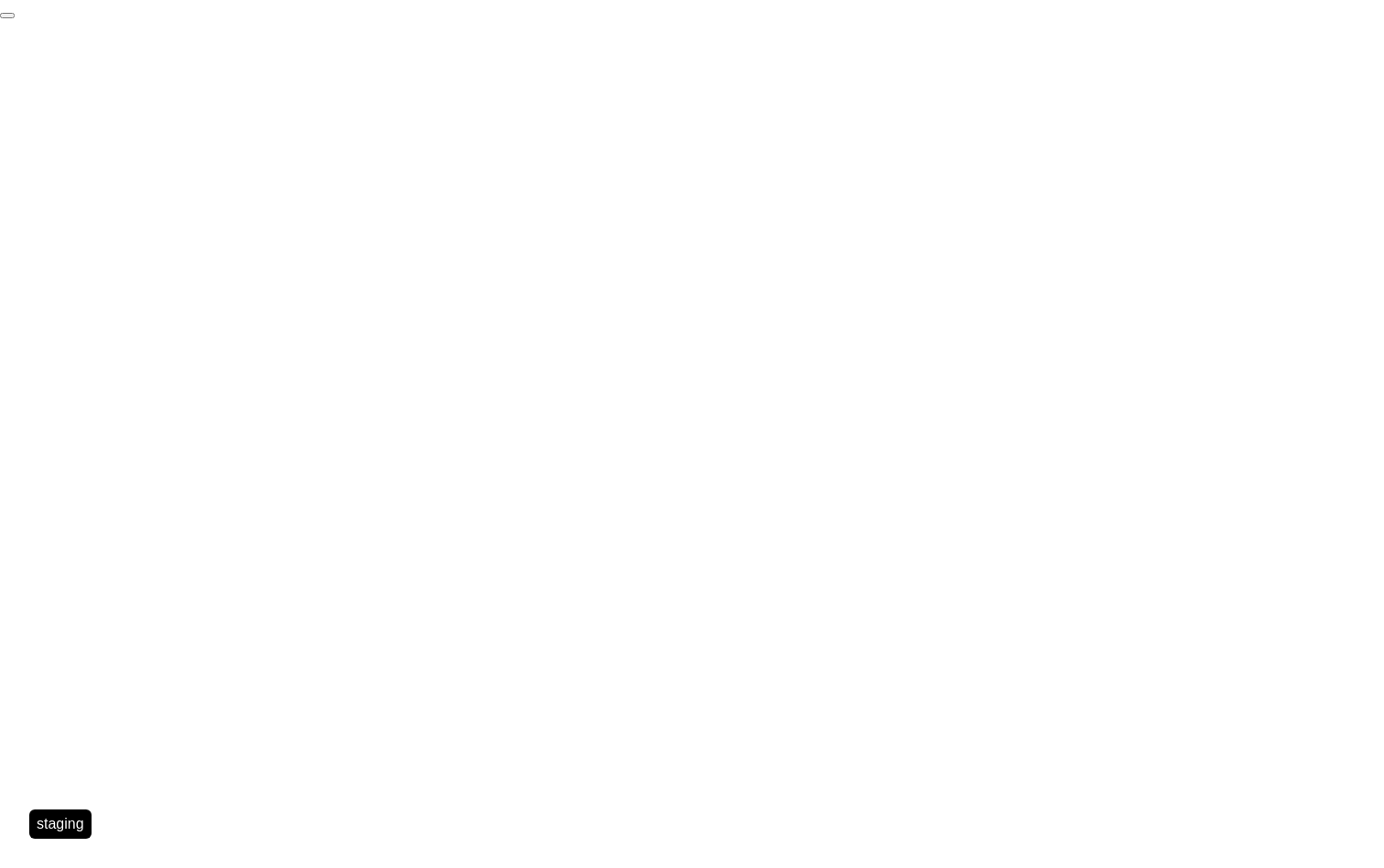
click div "End Proctoring Session"
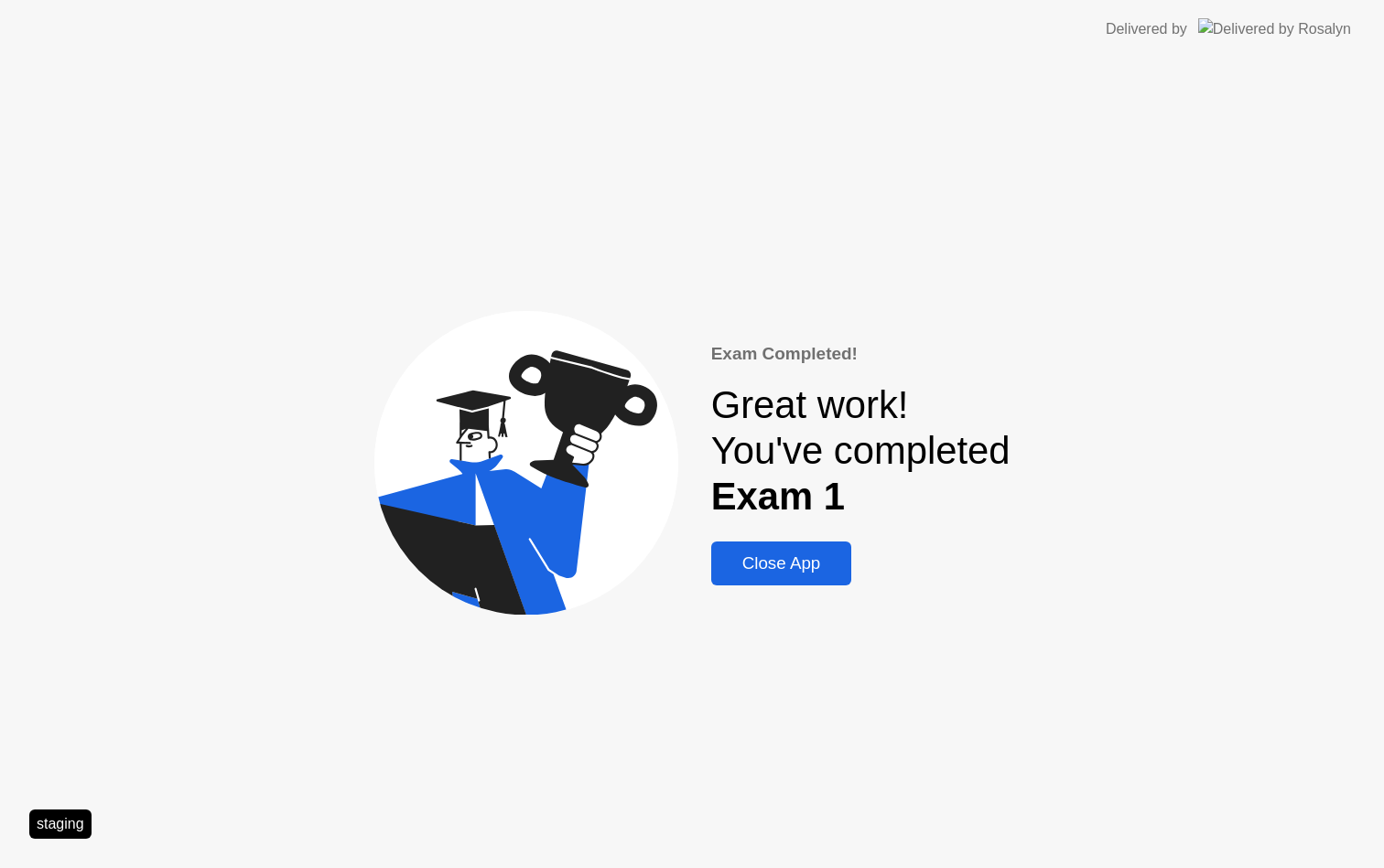
click at [798, 573] on div "Close App" at bounding box center [782, 563] width 130 height 20
